Goal: Contribute content

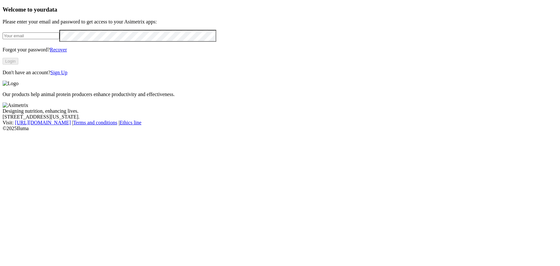
type input "[PERSON_NAME][EMAIL_ADDRESS][DOMAIN_NAME]"
click at [18, 65] on button "Login" at bounding box center [11, 61] width 16 height 7
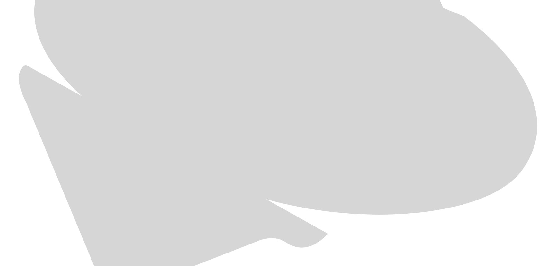
scroll to position [408, 0]
